Goal: Communication & Community: Answer question/provide support

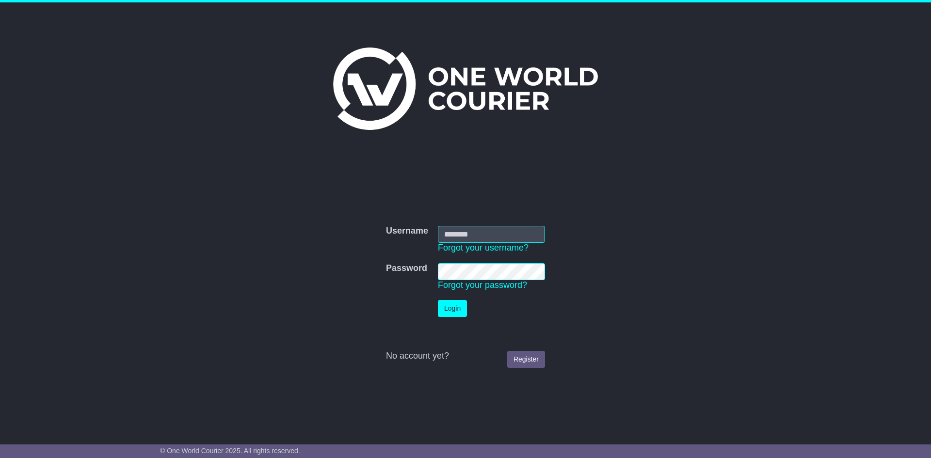
type input "**********"
click at [458, 306] on button "Login" at bounding box center [452, 308] width 29 height 17
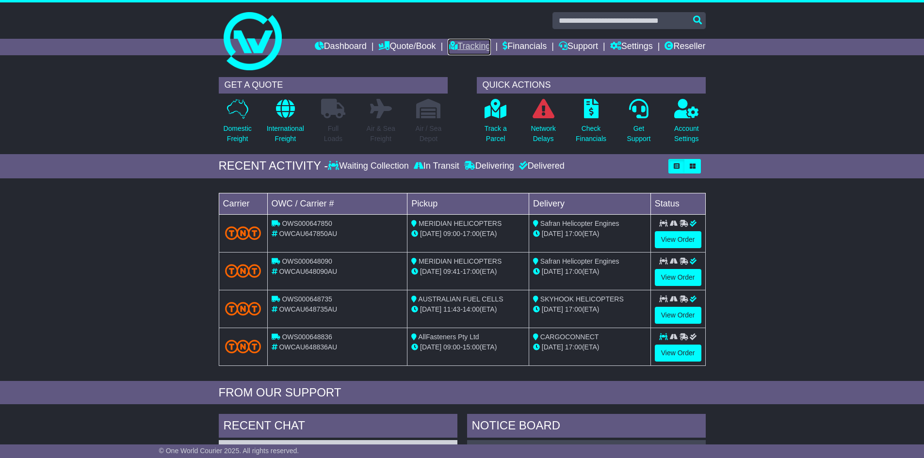
click at [461, 49] on link "Tracking" at bounding box center [469, 47] width 43 height 16
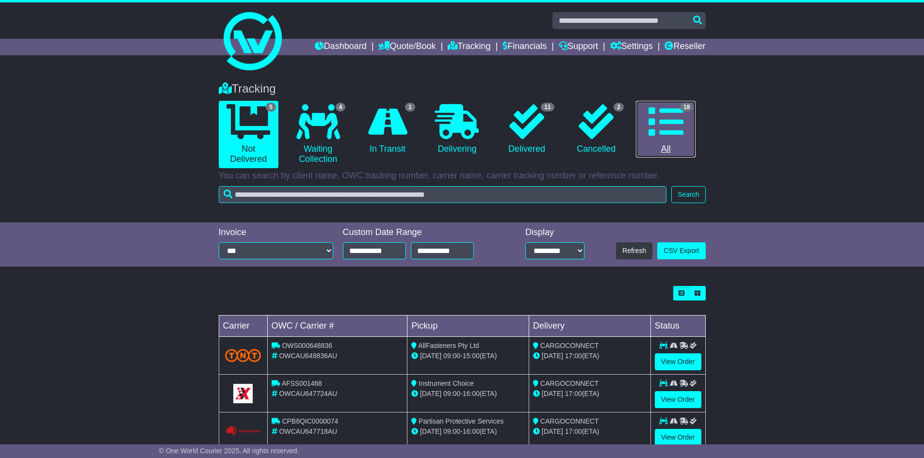
click at [671, 123] on icon at bounding box center [665, 121] width 35 height 35
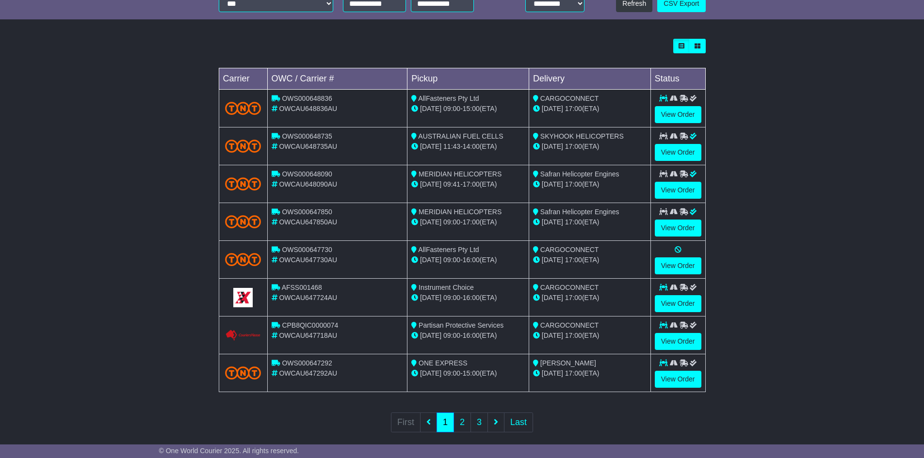
scroll to position [259, 0]
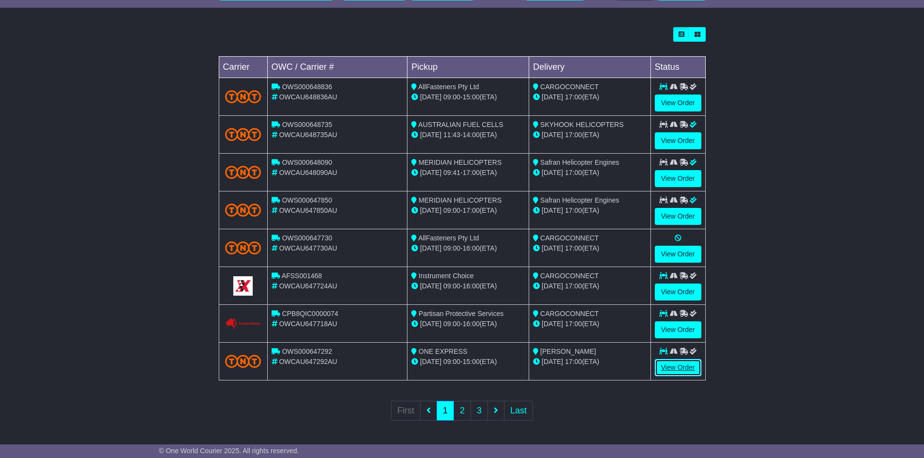
click at [671, 371] on link "View Order" at bounding box center [678, 367] width 47 height 17
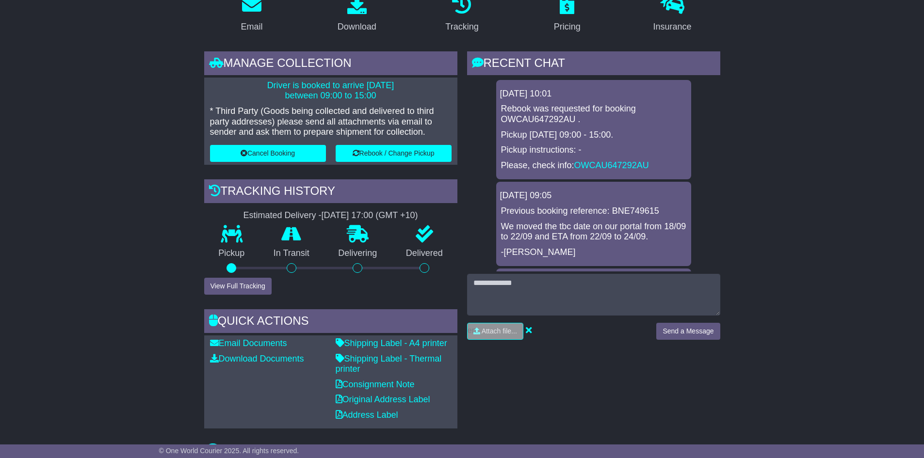
scroll to position [194, 0]
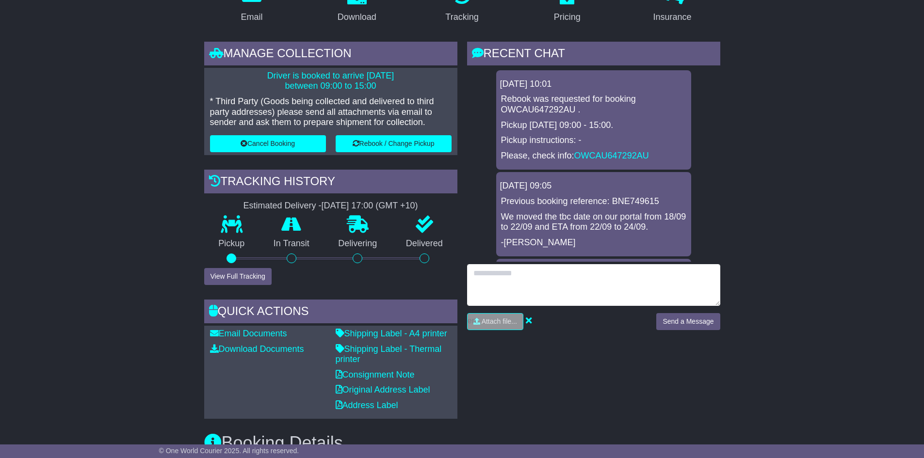
click at [516, 281] on textarea at bounding box center [593, 285] width 253 height 42
type textarea "*"
type textarea "**********"
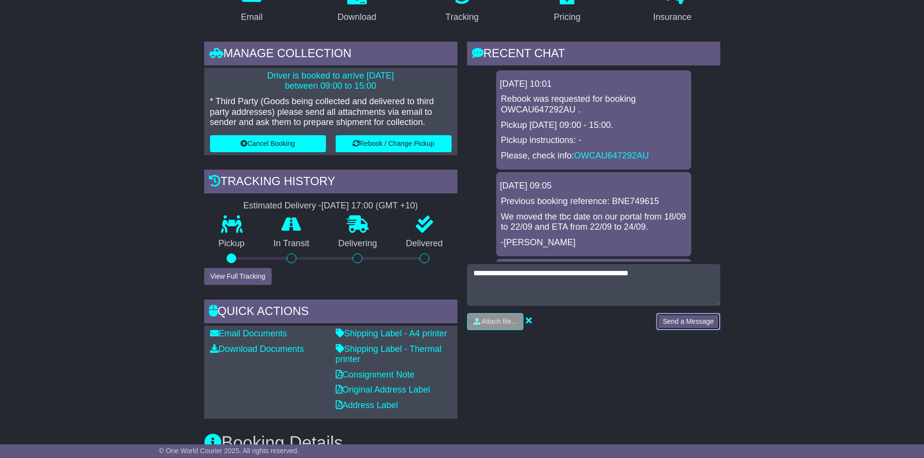
click at [683, 318] on button "Send a Message" at bounding box center [688, 321] width 64 height 17
